Goal: Check status: Check status

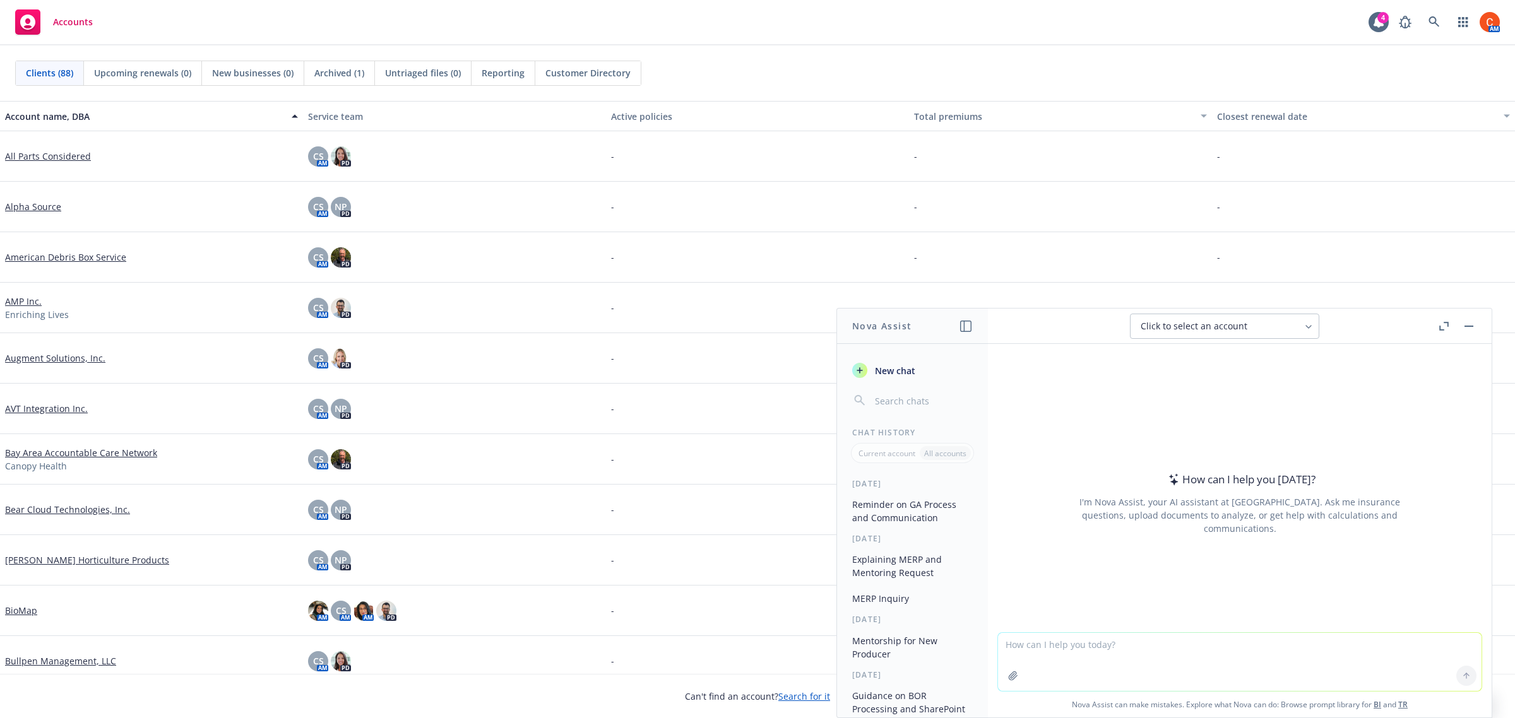
click at [903, 482] on div "[DATE]" at bounding box center [912, 483] width 151 height 11
